Goal: Task Accomplishment & Management: Manage account settings

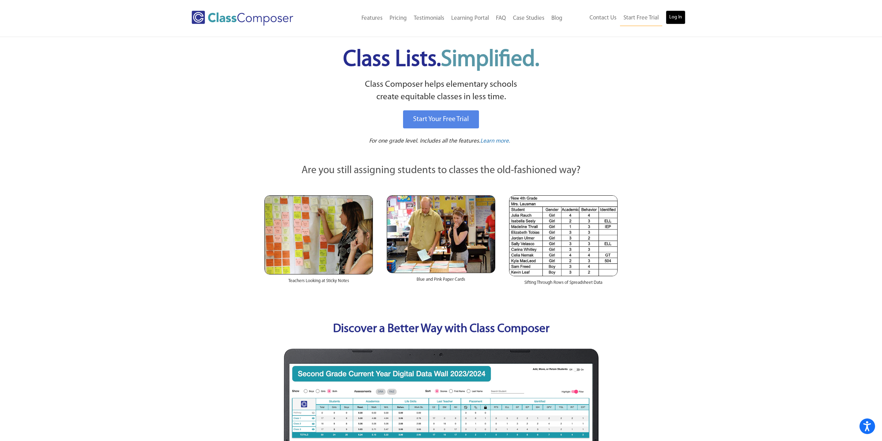
click at [679, 21] on link "Log In" at bounding box center [676, 17] width 20 height 14
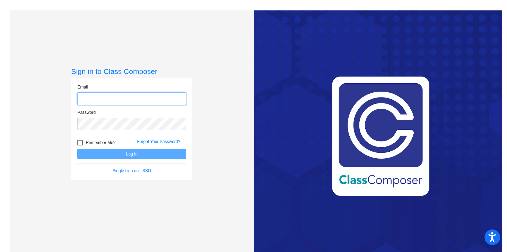
type input "rehfust@fowlervilleschools.org"
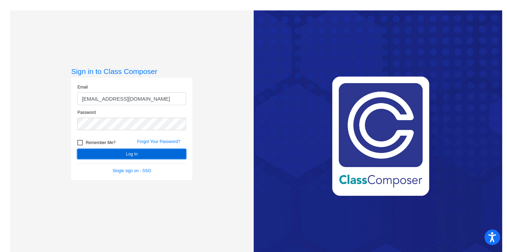
click at [98, 151] on button "Log In" at bounding box center [131, 154] width 109 height 10
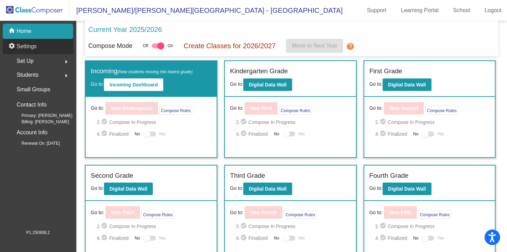
click at [27, 46] on p "Settings" at bounding box center [27, 46] width 20 height 8
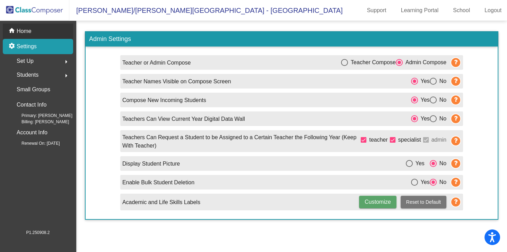
click at [25, 30] on p "Home" at bounding box center [24, 31] width 15 height 8
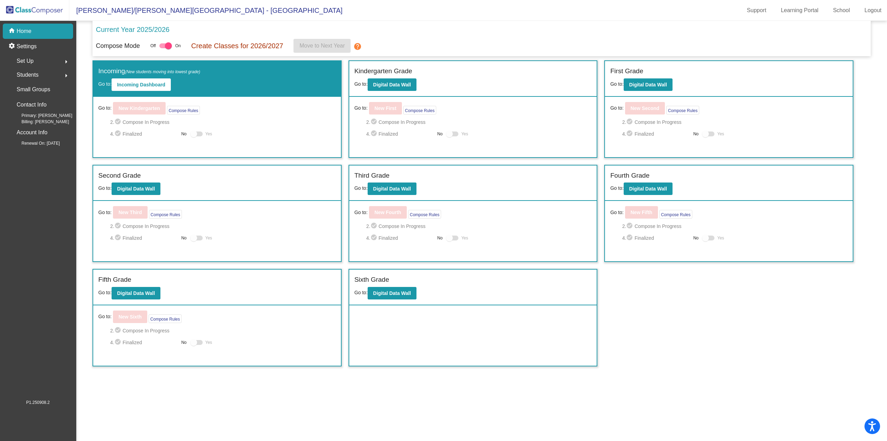
drag, startPoint x: 444, startPoint y: 0, endPoint x: 24, endPoint y: 60, distance: 425.1
click at [24, 60] on span "Set Up" at bounding box center [25, 61] width 17 height 10
click at [21, 106] on p "Users" at bounding box center [24, 106] width 14 height 8
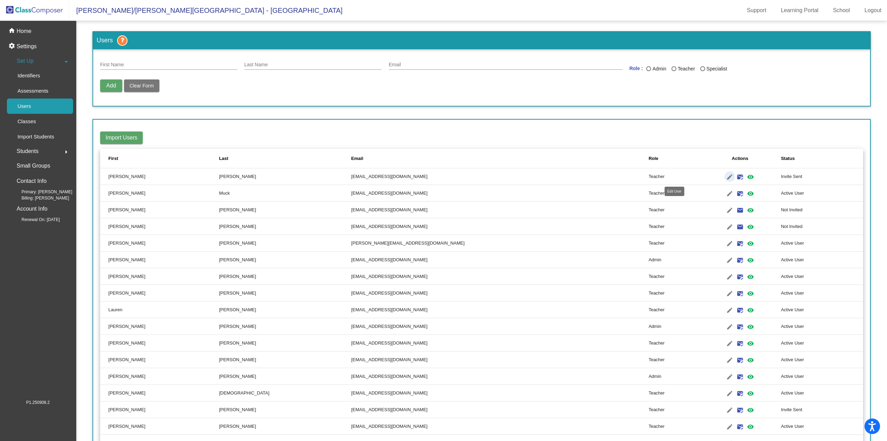
click at [507, 178] on mat-icon "edit" at bounding box center [730, 177] width 8 height 8
type input "Chris"
type input "Lucas"
type input "lucasc@fowlervilleschools.org"
radio input "true"
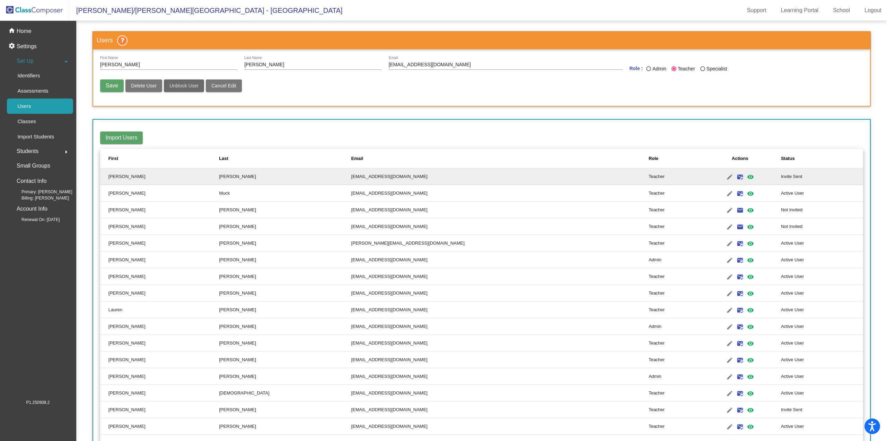
click at [179, 86] on span "Unblock User" at bounding box center [184, 86] width 29 height 6
radio input "false"
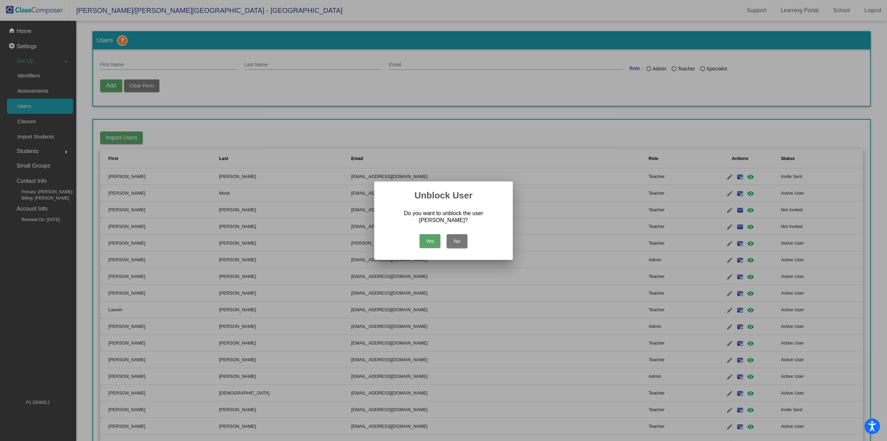
click at [434, 238] on button "Yes" at bounding box center [430, 241] width 21 height 14
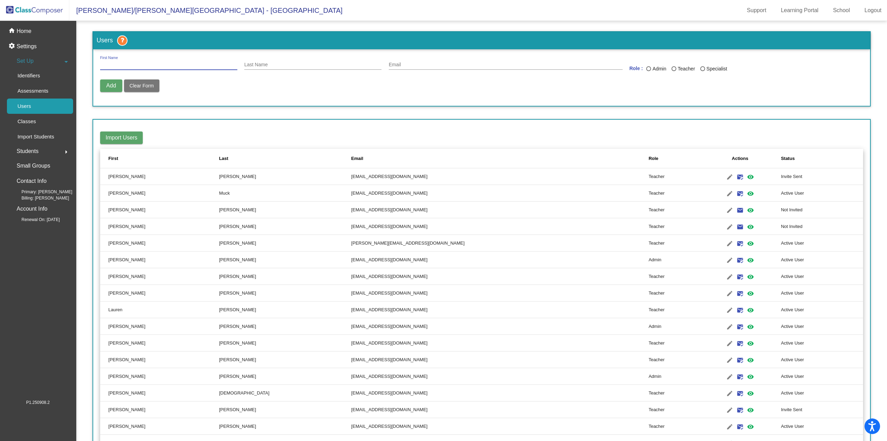
click at [118, 62] on input "First Name" at bounding box center [168, 65] width 137 height 6
type input "Hailey"
type input "Linfield"
type input "linfieldh@fowlervilleschools.org"
click at [507, 69] on div "Last Name" at bounding box center [674, 68] width 5 height 5
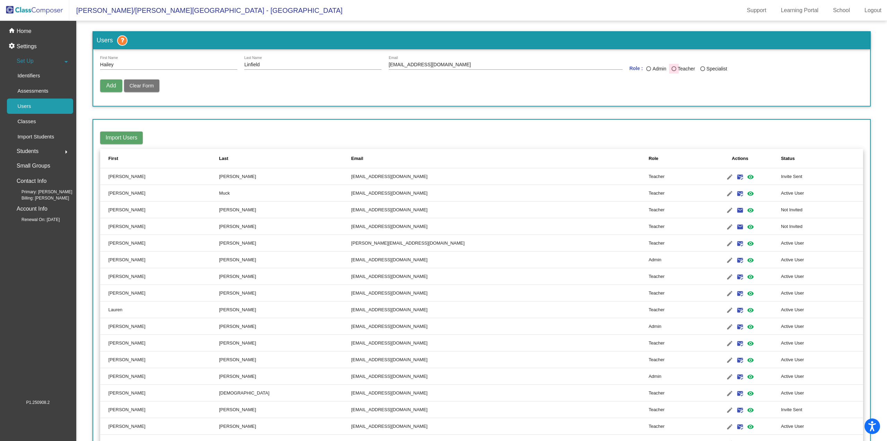
click at [507, 71] on input "Teacher" at bounding box center [674, 71] width 0 height 0
radio input "true"
click at [108, 84] on span "Add" at bounding box center [111, 86] width 10 height 6
radio input "false"
click at [507, 175] on mat-icon "email" at bounding box center [740, 177] width 8 height 8
